Goal: Browse casually: Explore the website without a specific task or goal

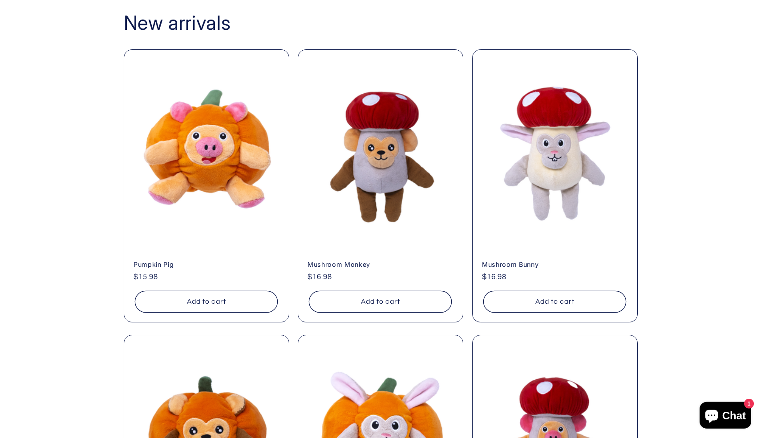
scroll to position [784, 0]
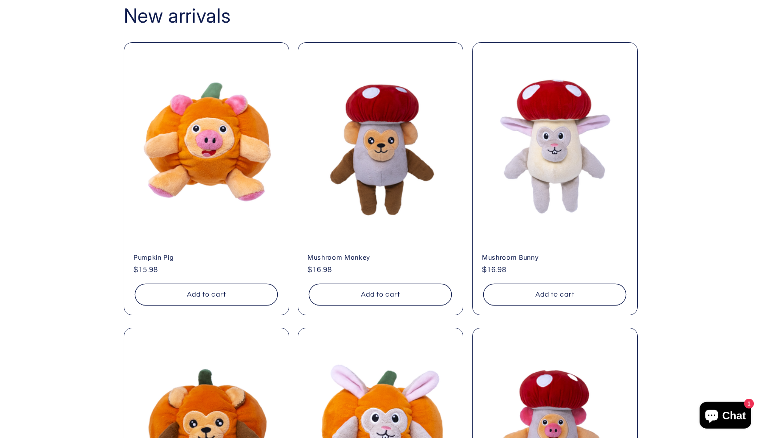
click at [100, 365] on div "New arrivals Pumpkin Pig Pumpkin Pig Regular price $15.98 Regular price Sale pr…" at bounding box center [380, 302] width 761 height 652
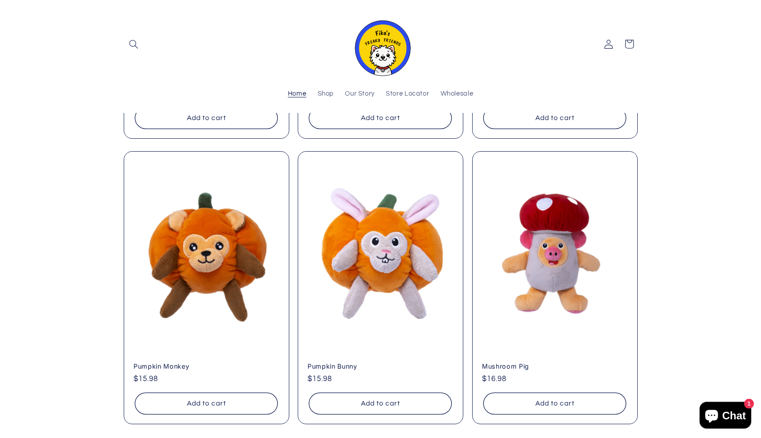
scroll to position [0, 0]
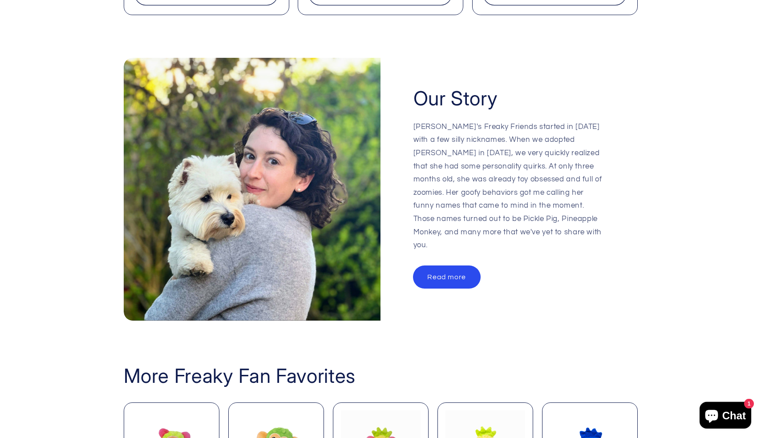
click at [451, 268] on link "Read more" at bounding box center [447, 277] width 67 height 22
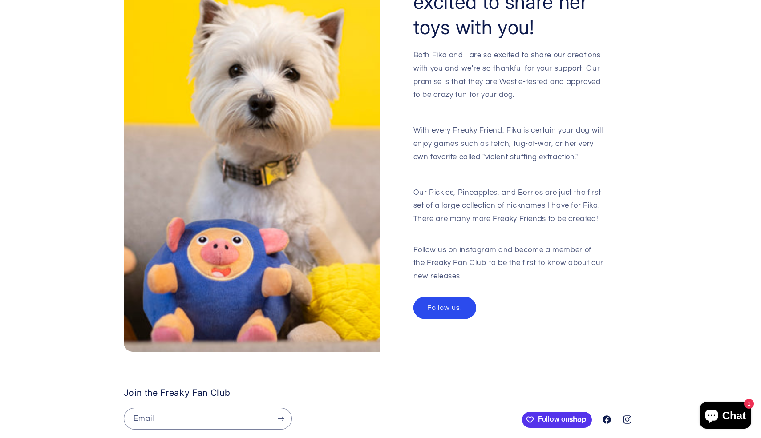
scroll to position [1041, 0]
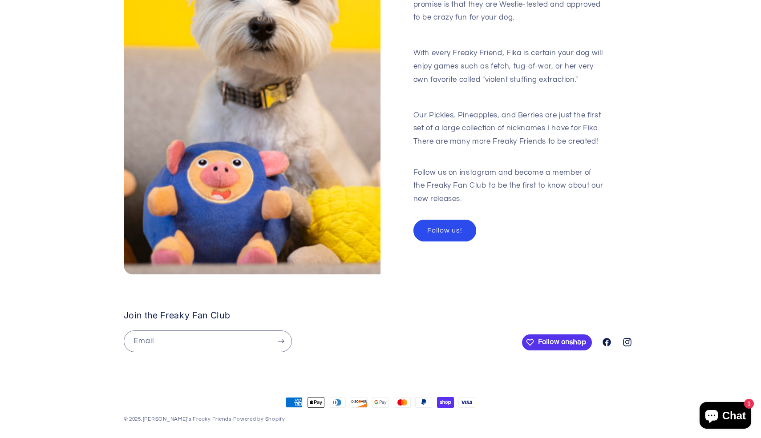
click at [398, 310] on h2 "Join the Freaky Fan Club" at bounding box center [321, 315] width 394 height 11
click at [480, 138] on div "Both Fika and I are so excited to share our creations with you and we're so tha…" at bounding box center [510, 89] width 192 height 234
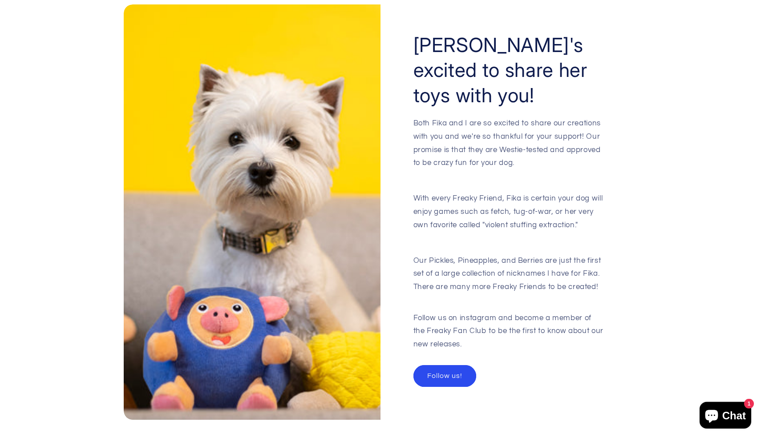
scroll to position [895, 0]
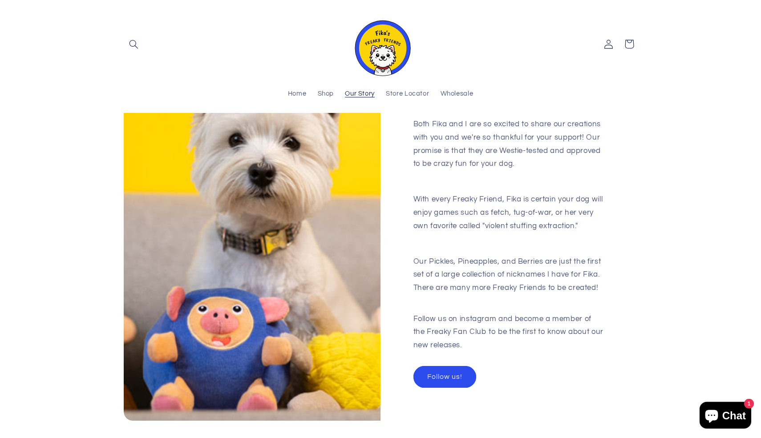
click at [100, 203] on div "Fika's excited to share her toys with you! Both Fika and I are so excited to sh…" at bounding box center [380, 218] width 761 height 437
click at [24, 330] on div "Fika's excited to share her toys with you! Both Fika and I are so excited to sh…" at bounding box center [380, 218] width 761 height 437
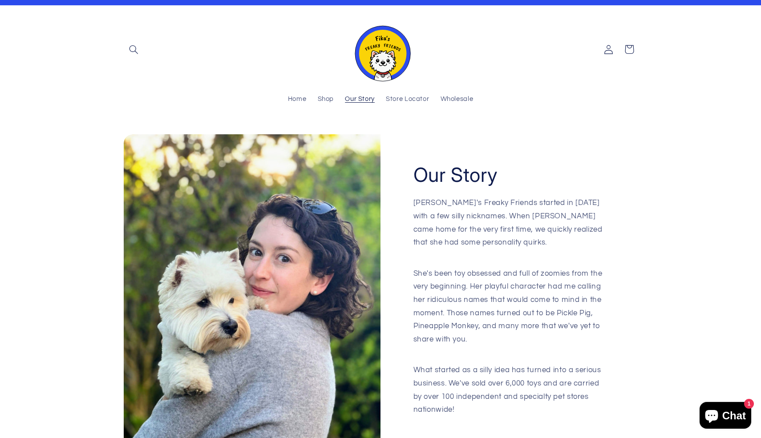
scroll to position [0, 0]
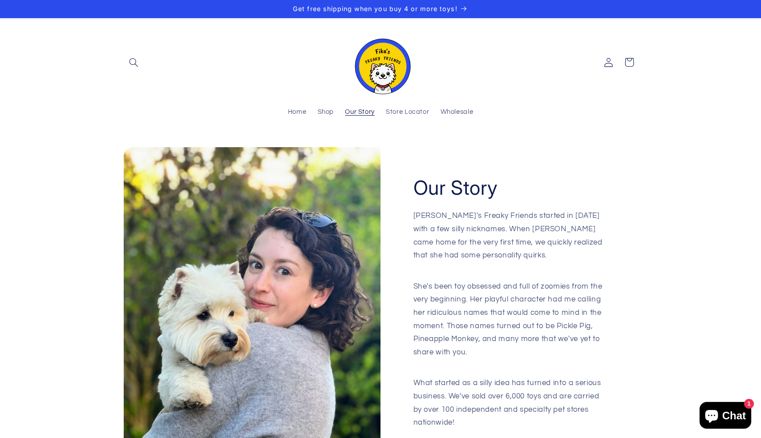
click at [12, 101] on sticky-header "Home Shop Our Story Store Locator Wholesale Log in Facebook Instagram Search" at bounding box center [380, 74] width 761 height 113
click at [293, 110] on span "Home" at bounding box center [297, 112] width 19 height 8
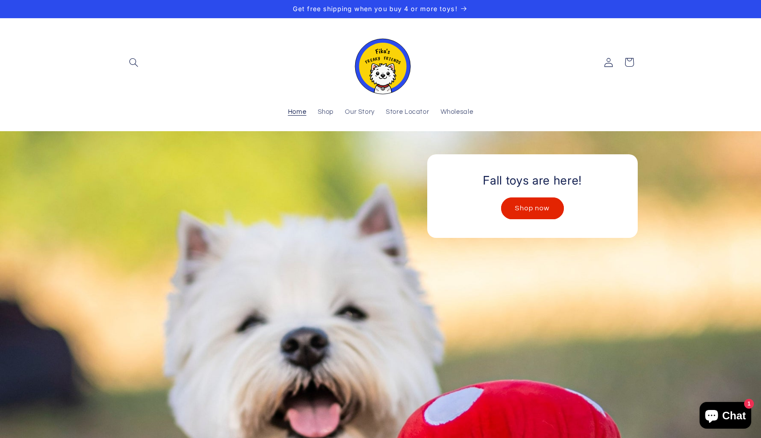
click at [171, 261] on div "Fall toys are here! Shop now" at bounding box center [380, 435] width 561 height 609
click at [377, 116] on link "Our Story" at bounding box center [360, 113] width 41 height 20
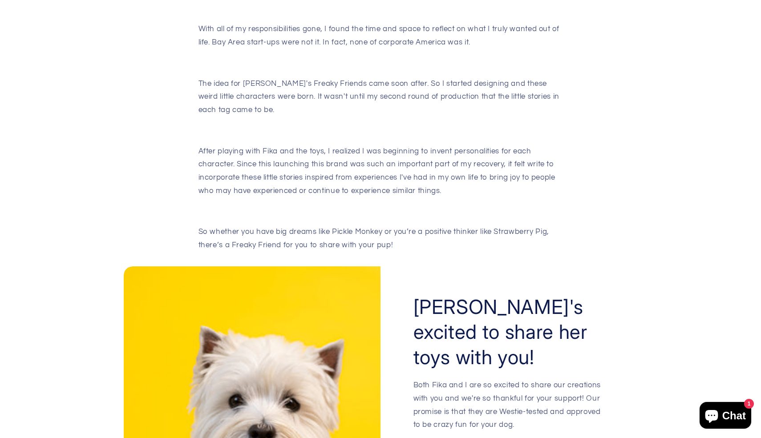
scroll to position [663, 0]
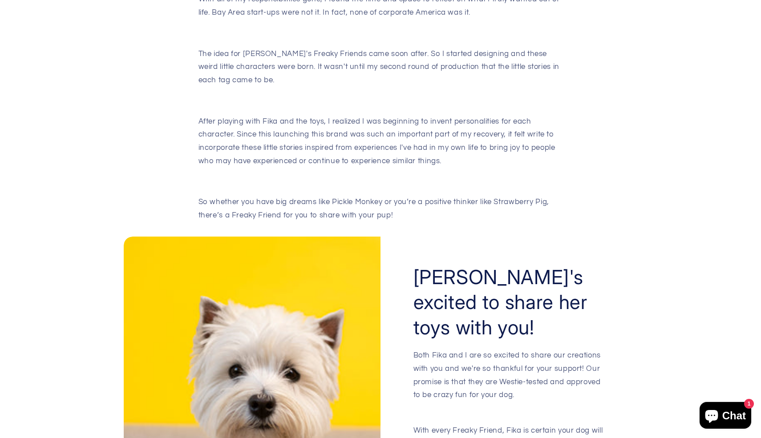
click at [719, 411] on icon "Chat window" at bounding box center [711, 415] width 21 height 21
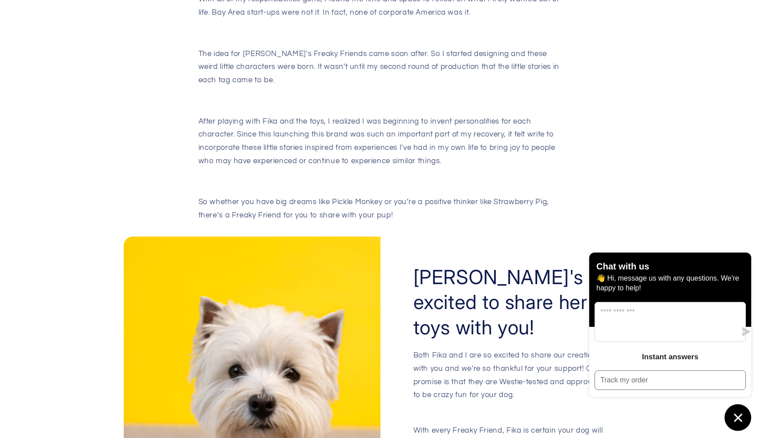
click at [515, 209] on div "Inspired by a mental health journey It was a challenging time in my life when I…" at bounding box center [380, 18] width 761 height 426
click at [744, 408] on button "Chat window" at bounding box center [738, 418] width 27 height 27
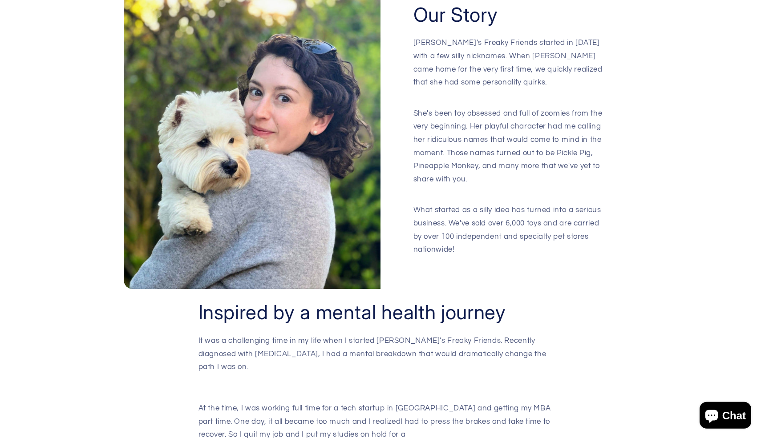
scroll to position [179, 0]
